Goal: Task Accomplishment & Management: Manage account settings

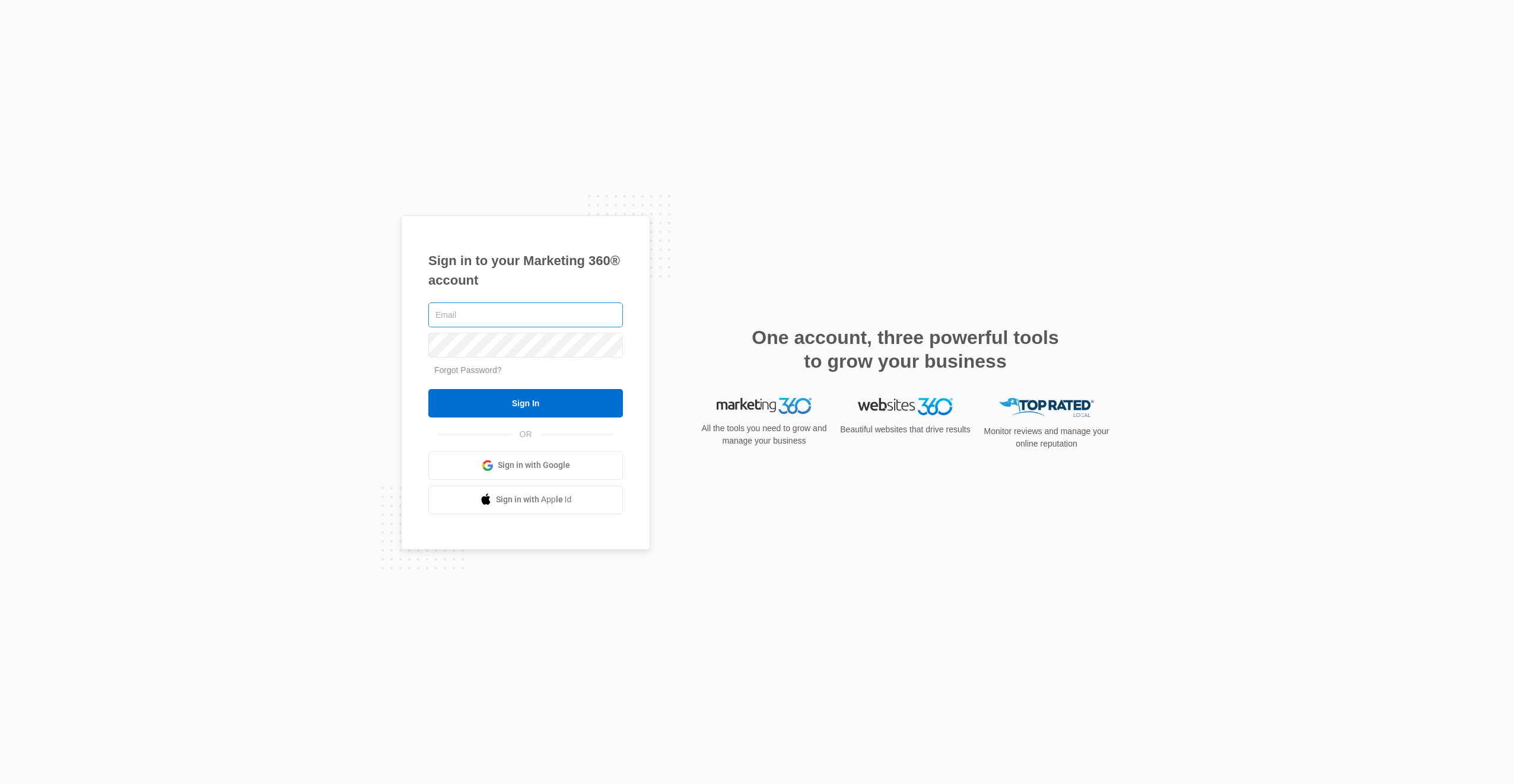
type input "[EMAIL_ADDRESS][DOMAIN_NAME]"
click at [537, 350] on div "Sign in to your Marketing 360® account jparker@godlysecurity.com Forgot Passwor…" at bounding box center [525, 382] width 249 height 335
click at [512, 402] on input "Sign In" at bounding box center [525, 403] width 195 height 29
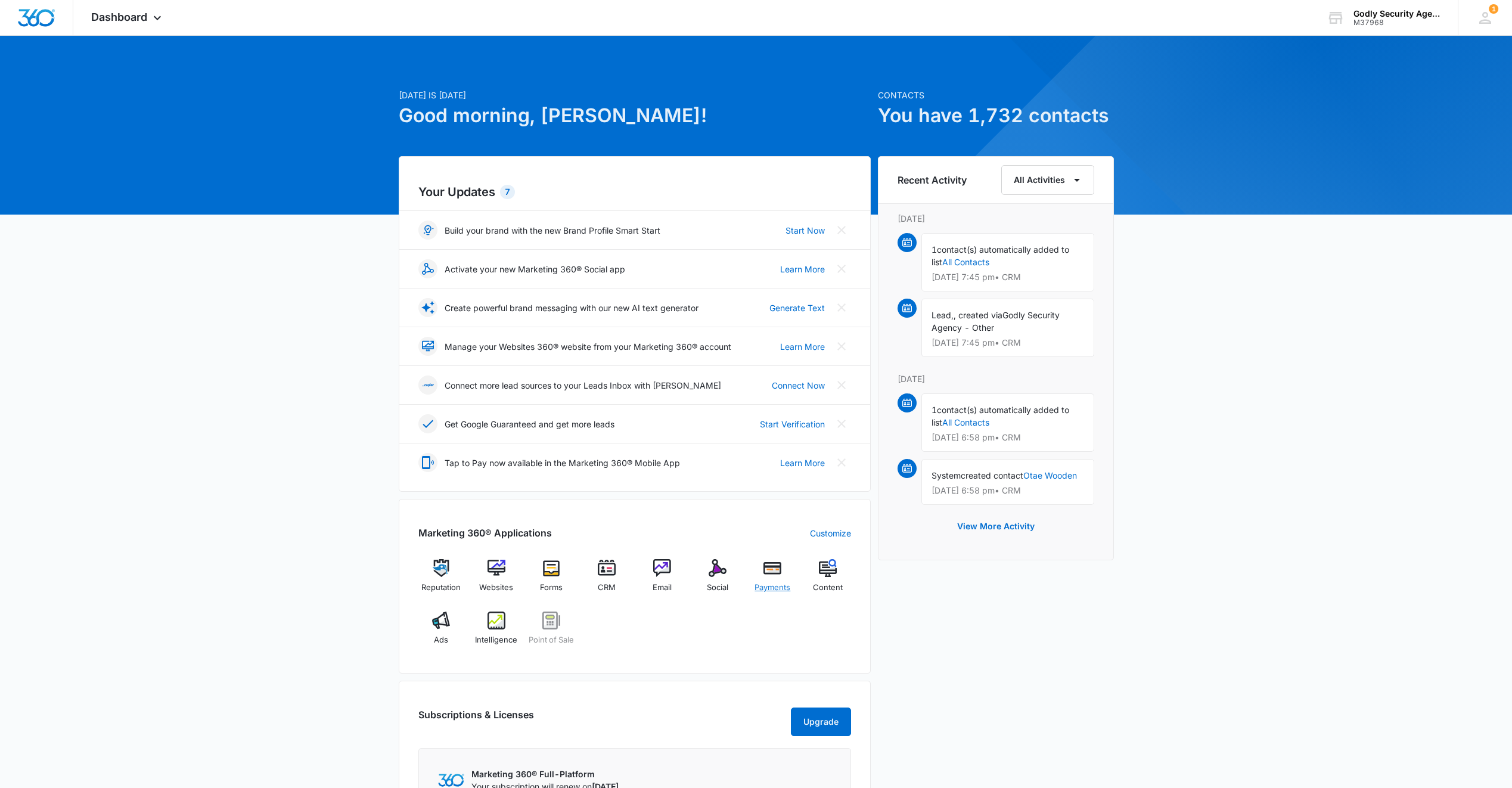
click at [760, 574] on div "Payments" at bounding box center [772, 580] width 46 height 43
